Goal: Find specific page/section: Find specific page/section

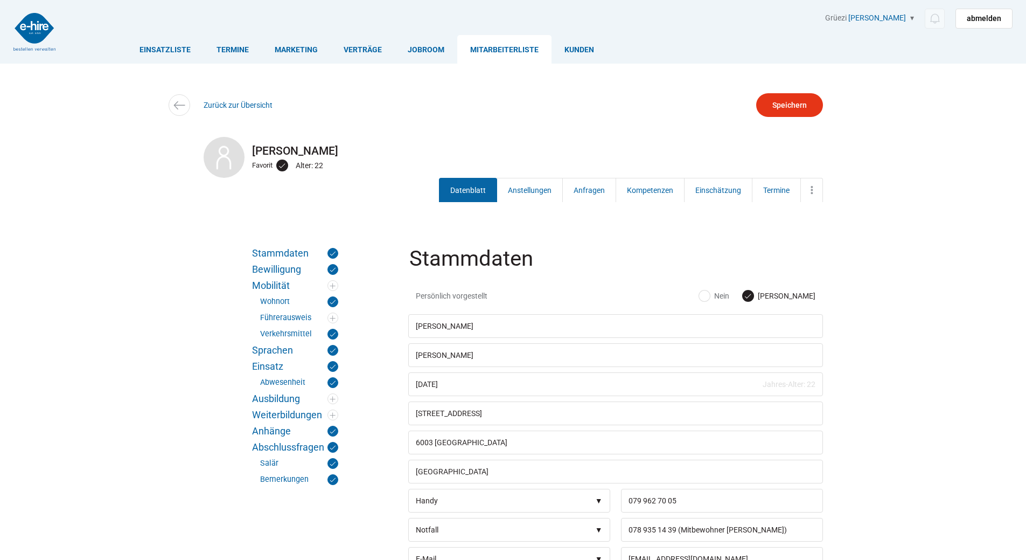
click at [497, 52] on link "Mitarbeiterliste" at bounding box center [504, 49] width 94 height 29
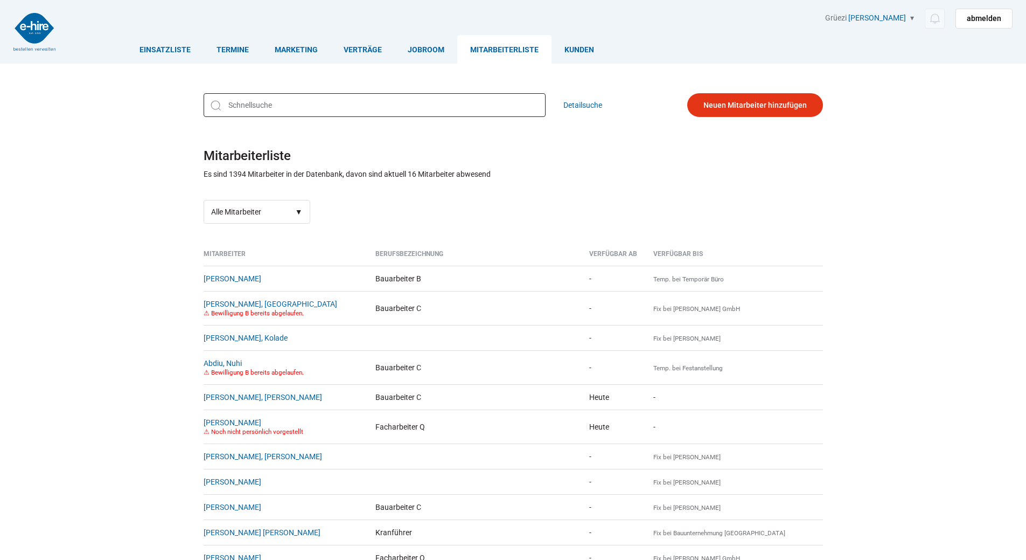
click at [320, 113] on input "text" at bounding box center [375, 105] width 342 height 24
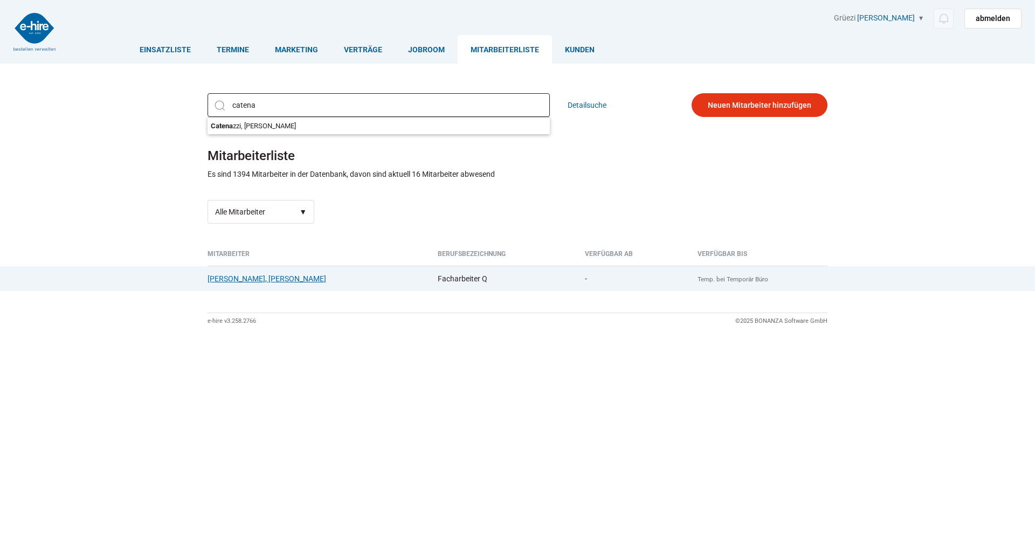
type input "catena"
click at [251, 279] on link "[PERSON_NAME], [PERSON_NAME]" at bounding box center [266, 278] width 119 height 9
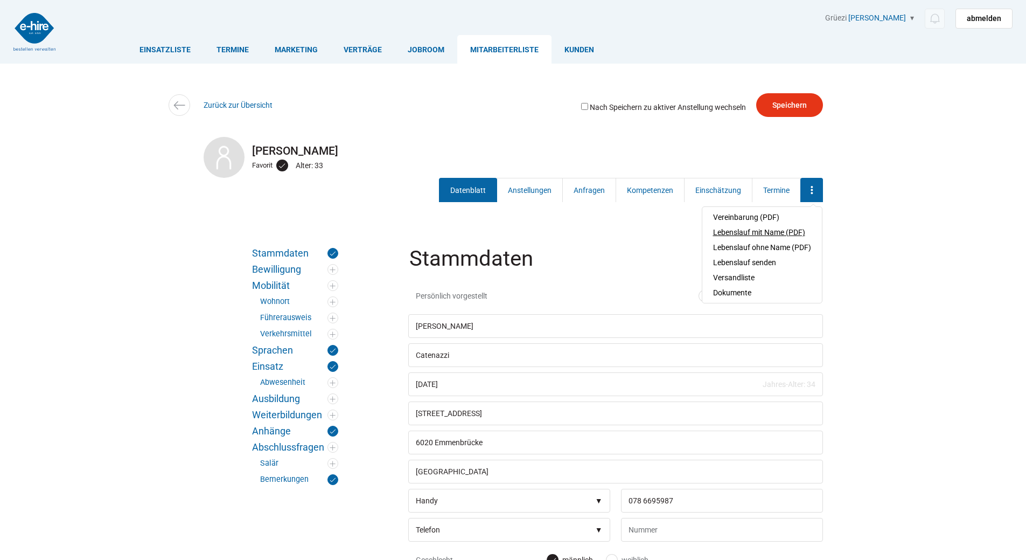
click at [786, 234] on link "Lebenslauf mit Name (PDF)" at bounding box center [762, 232] width 98 height 15
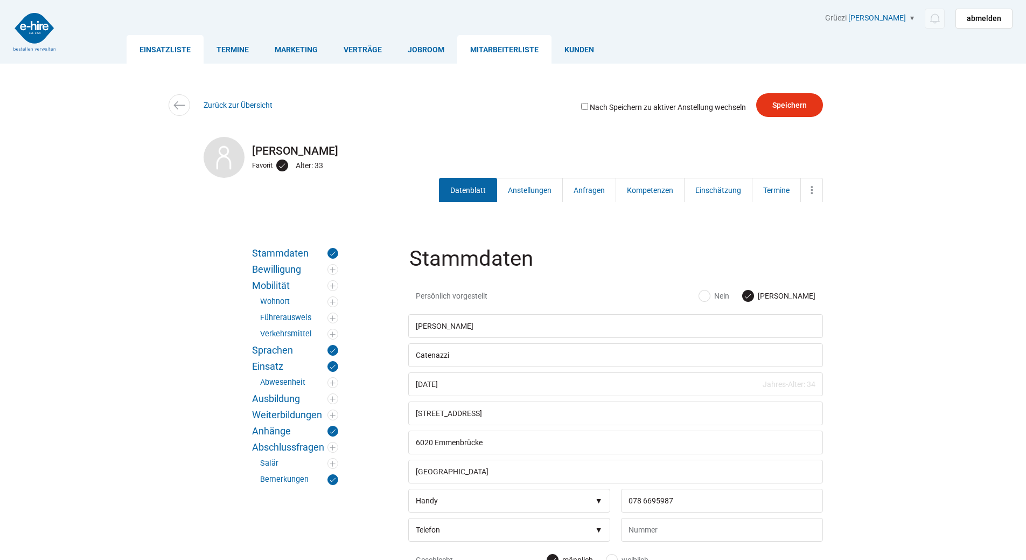
click at [168, 48] on link "Einsatzliste" at bounding box center [165, 49] width 77 height 29
